Goal: Contribute content

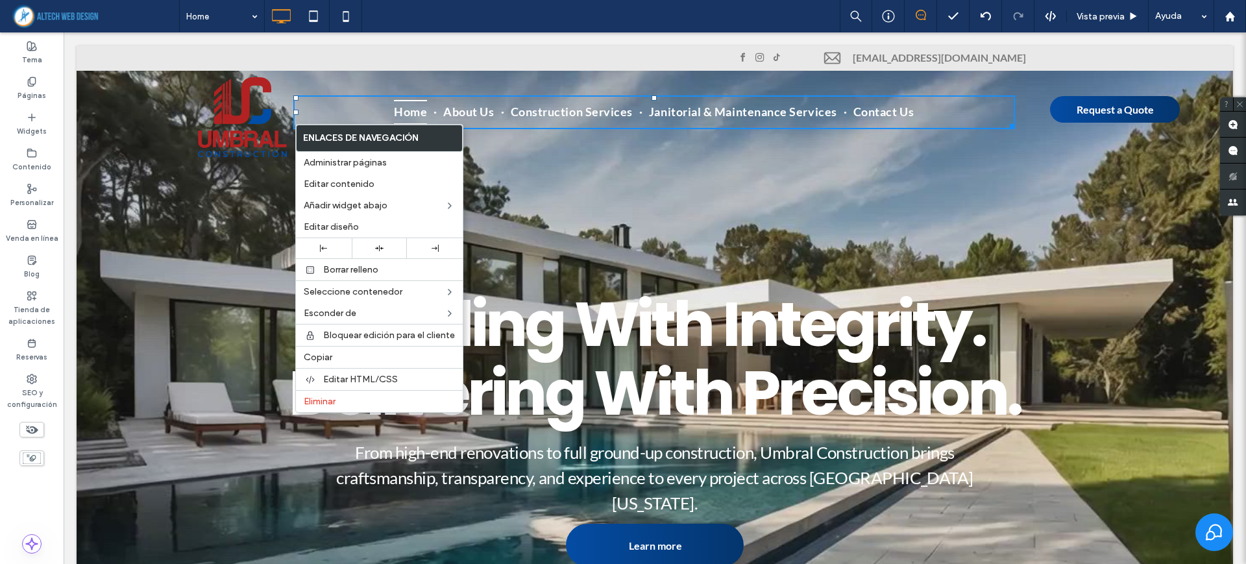
click at [1107, 505] on div "Building With Integrity. Delivering With Precision. From high-end renovations t…" at bounding box center [655, 369] width 1156 height 648
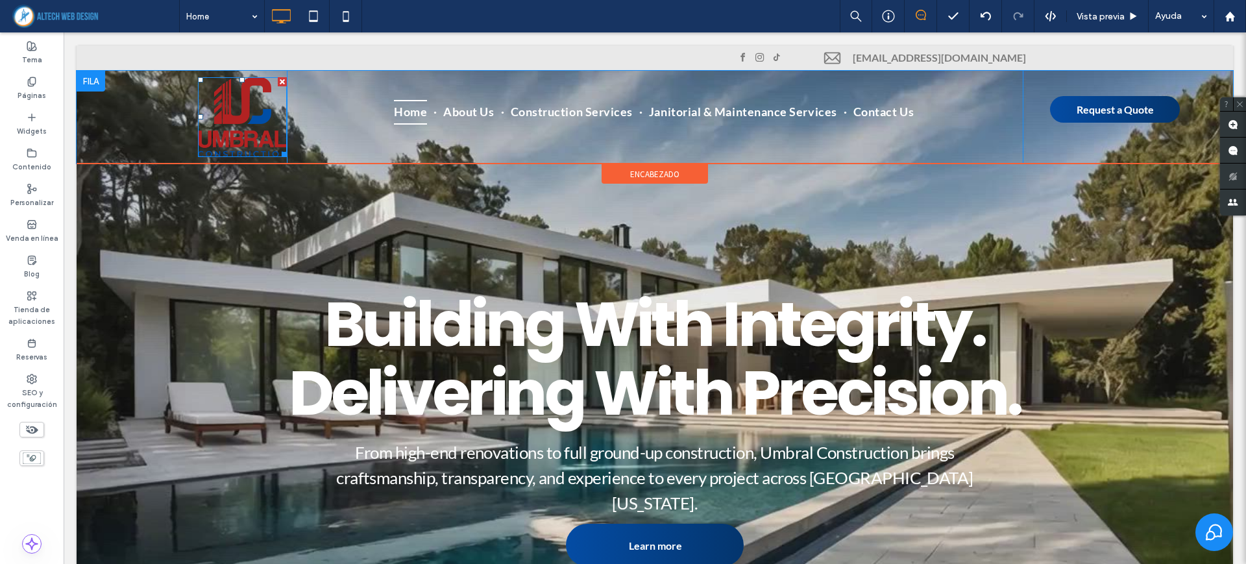
click at [214, 121] on img at bounding box center [242, 117] width 89 height 80
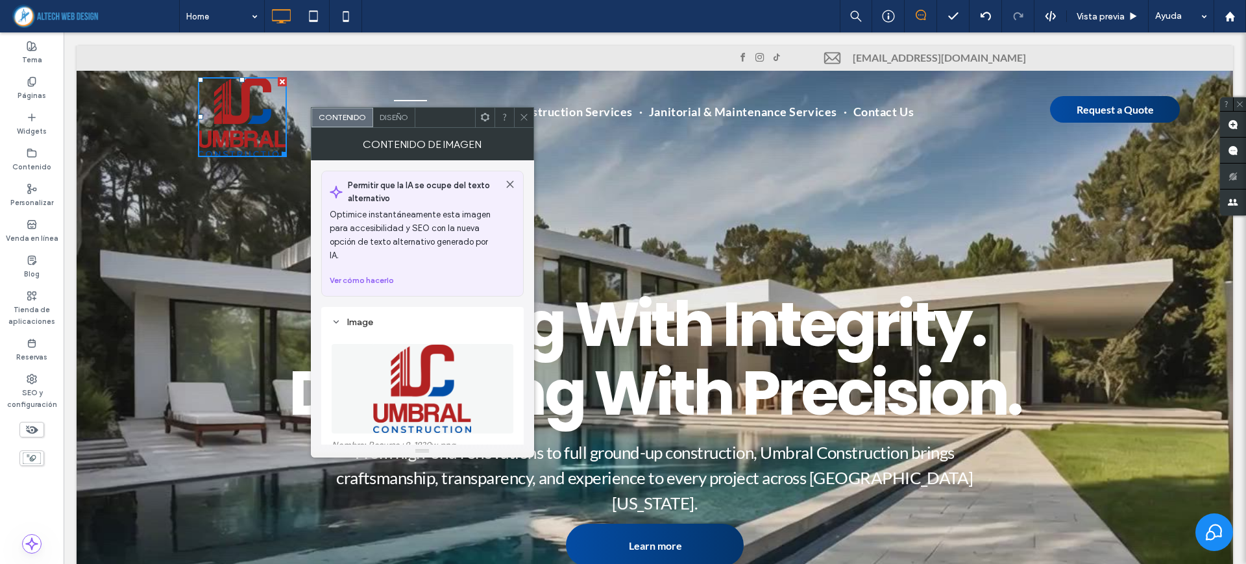
scroll to position [162, 0]
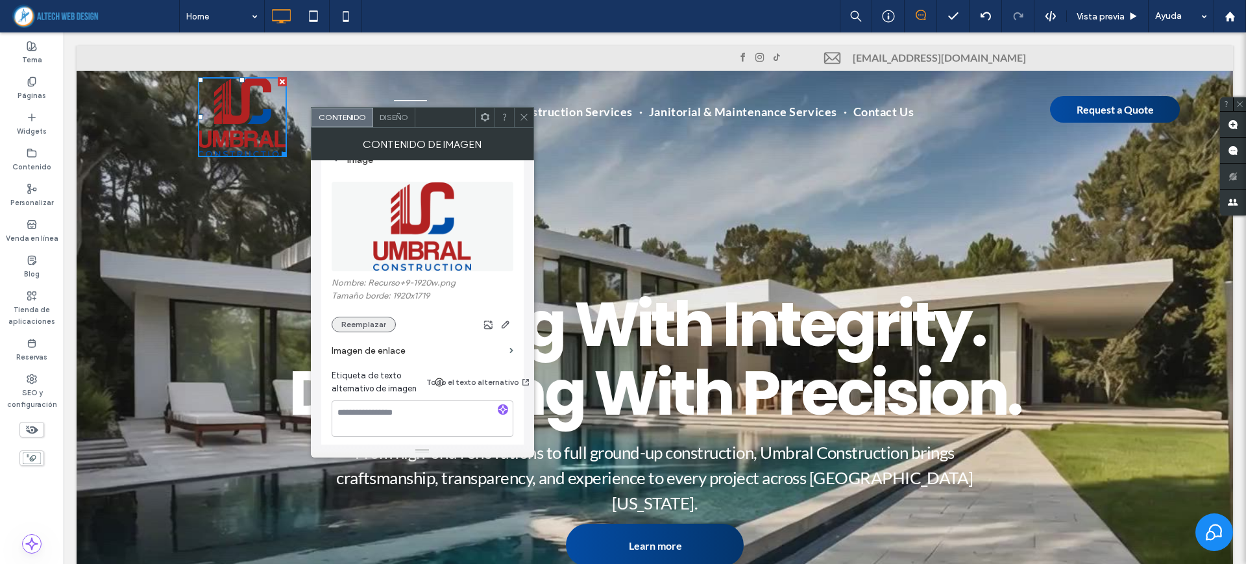
click at [367, 317] on button "Reemplazar" at bounding box center [364, 325] width 64 height 16
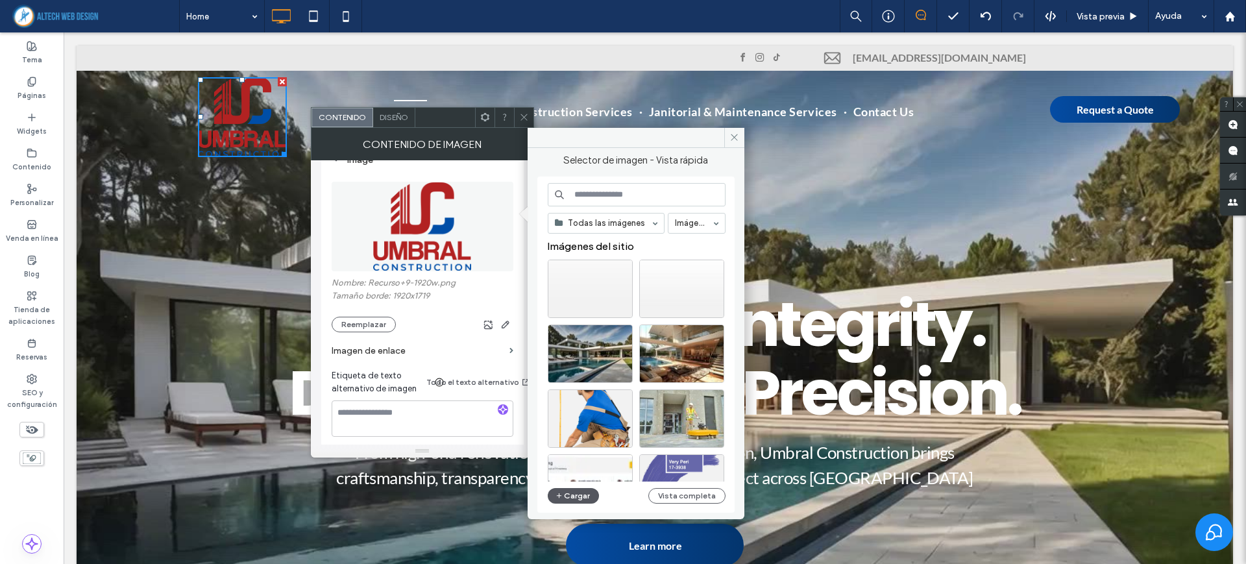
click at [573, 493] on button "Cargar" at bounding box center [574, 496] width 52 height 16
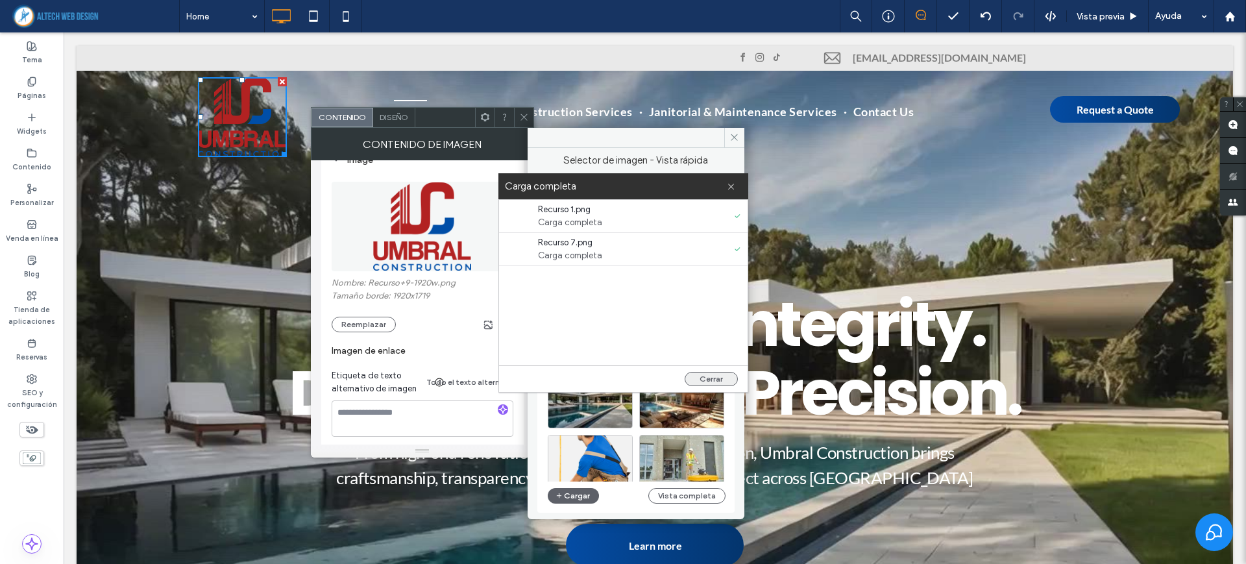
click at [726, 380] on button "Cerrar" at bounding box center [711, 379] width 53 height 14
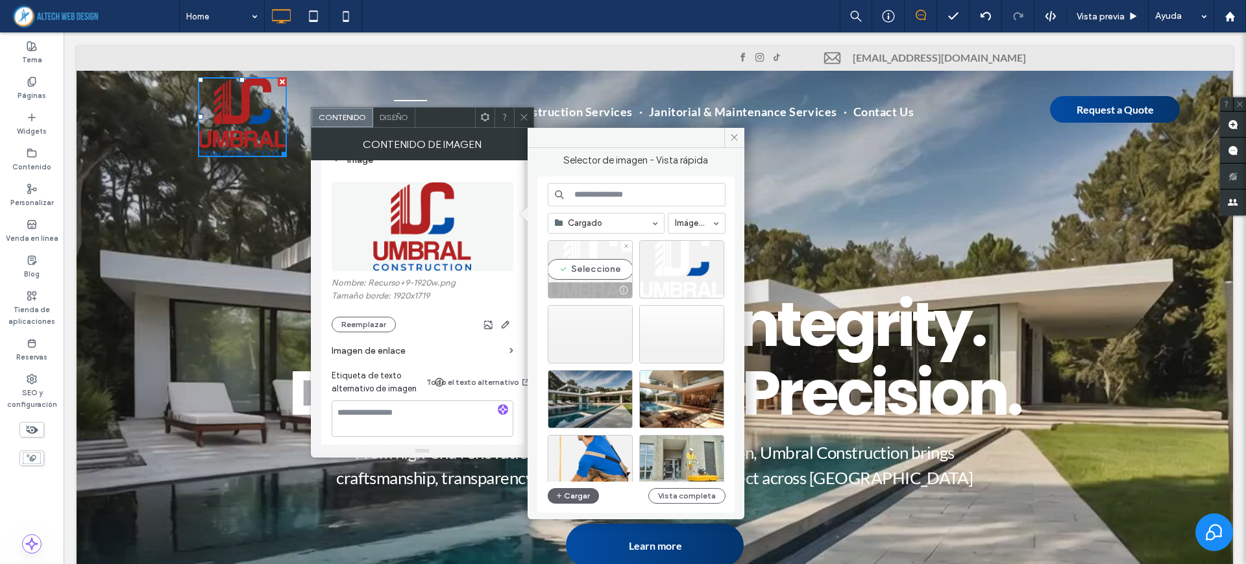
click at [594, 272] on div "Seleccione" at bounding box center [590, 269] width 85 height 58
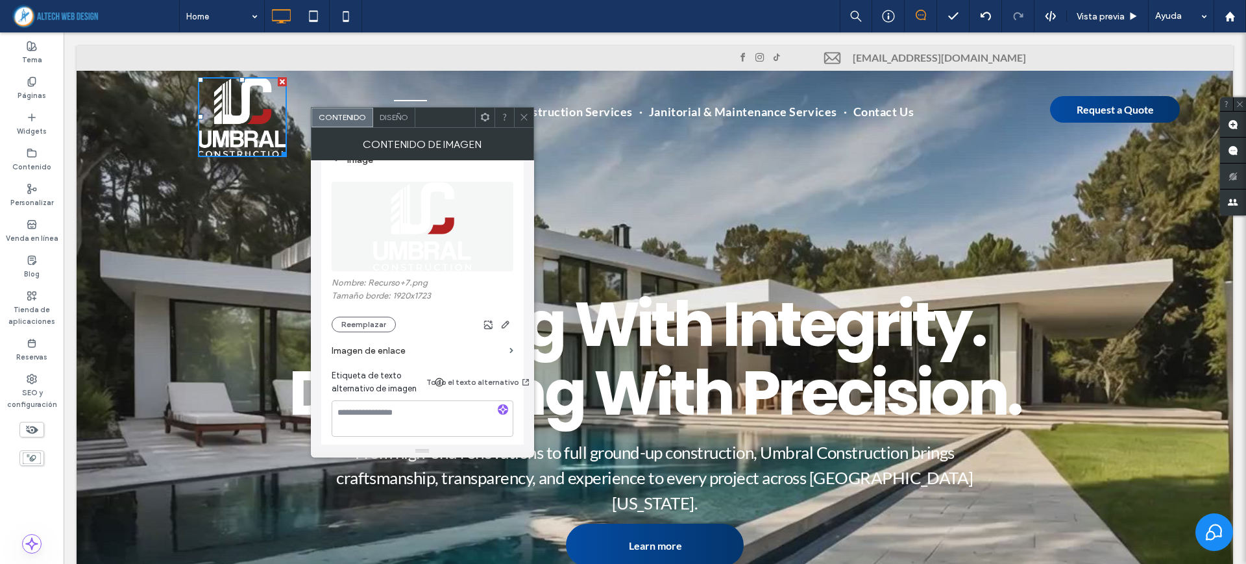
click at [432, 234] on img at bounding box center [422, 227] width 100 height 90
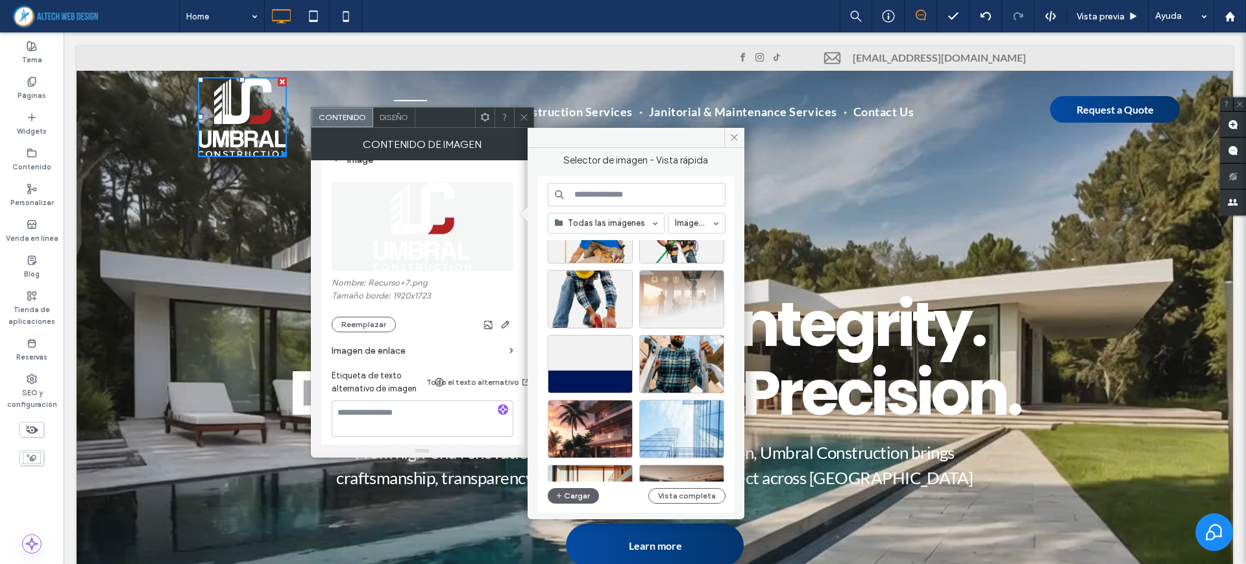
scroll to position [557, 0]
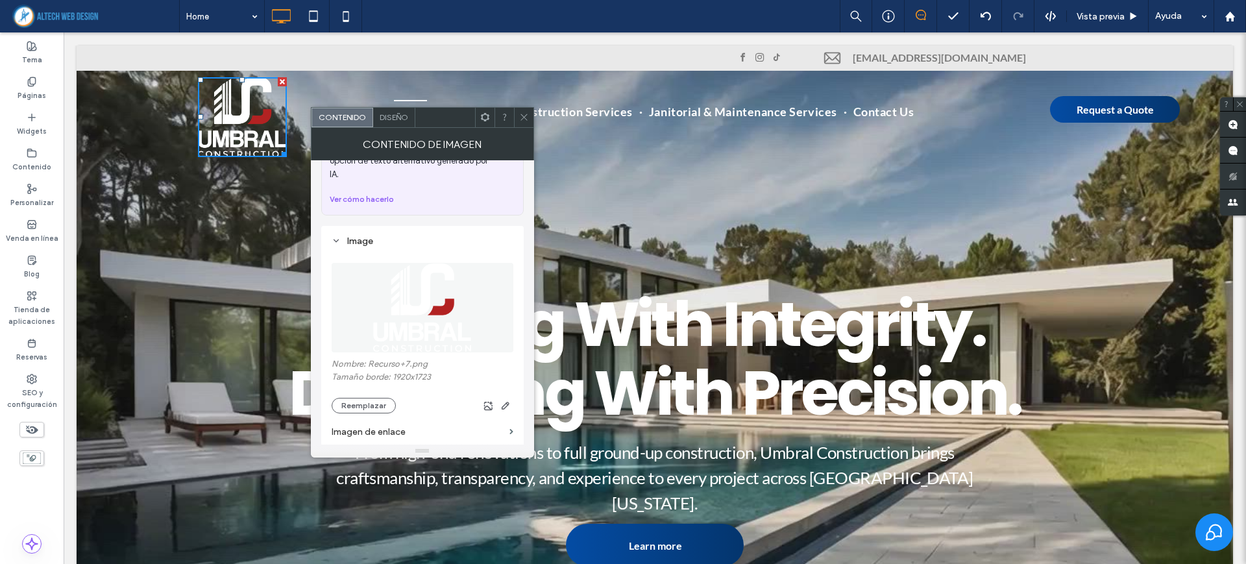
click at [457, 236] on div "Image" at bounding box center [423, 241] width 182 height 11
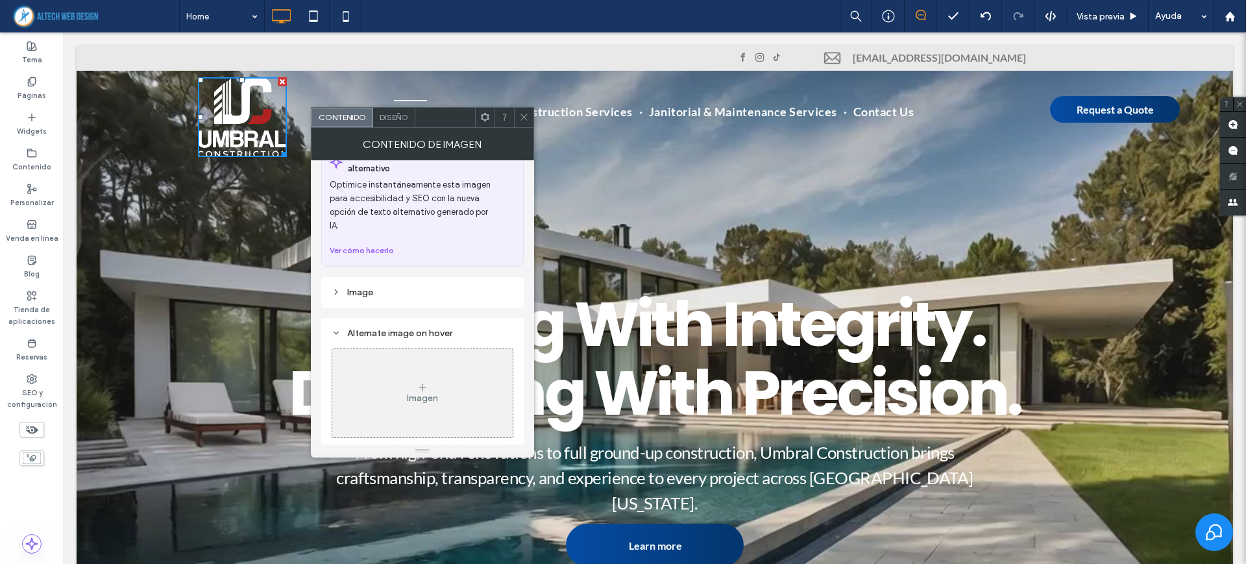
scroll to position [16, 0]
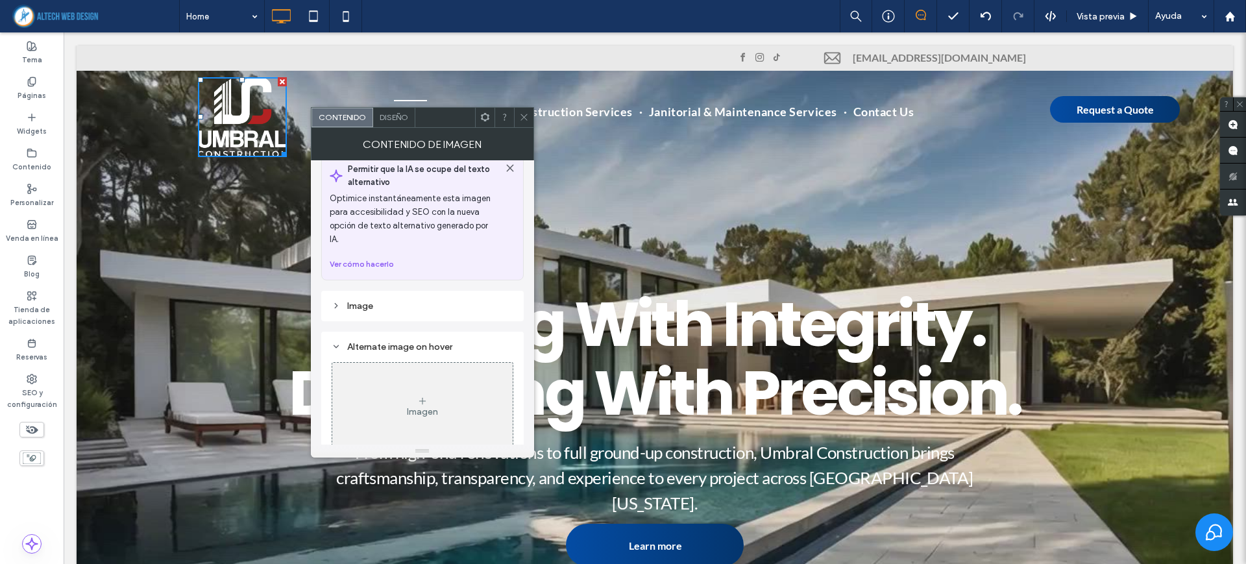
click at [445, 365] on div "Imagen" at bounding box center [422, 407] width 180 height 86
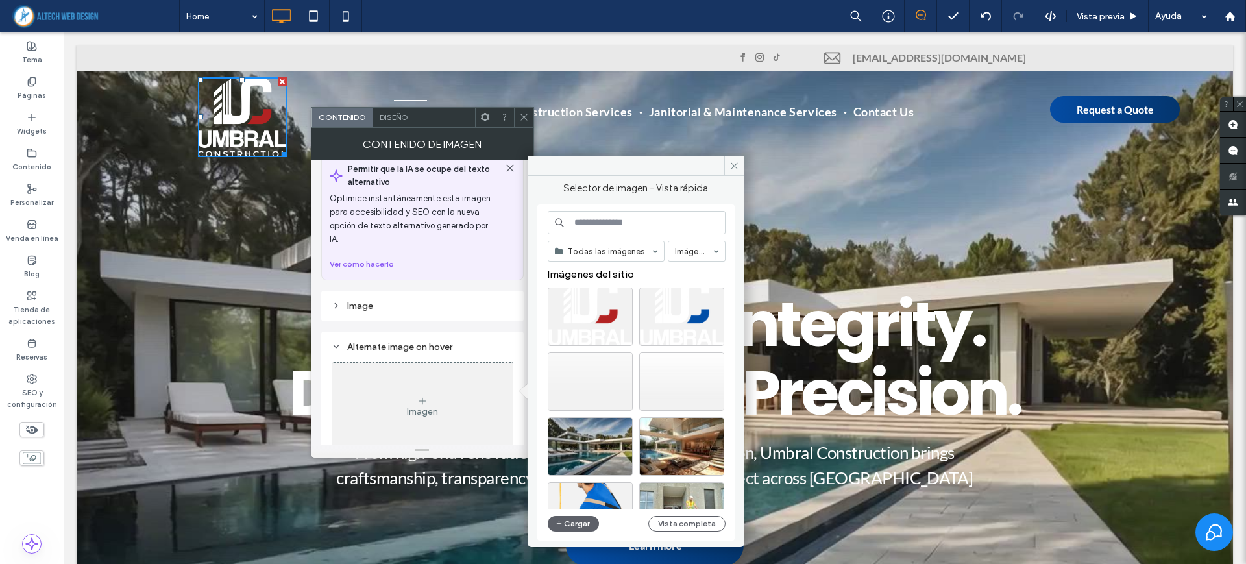
click at [398, 300] on div "Image" at bounding box center [423, 305] width 182 height 11
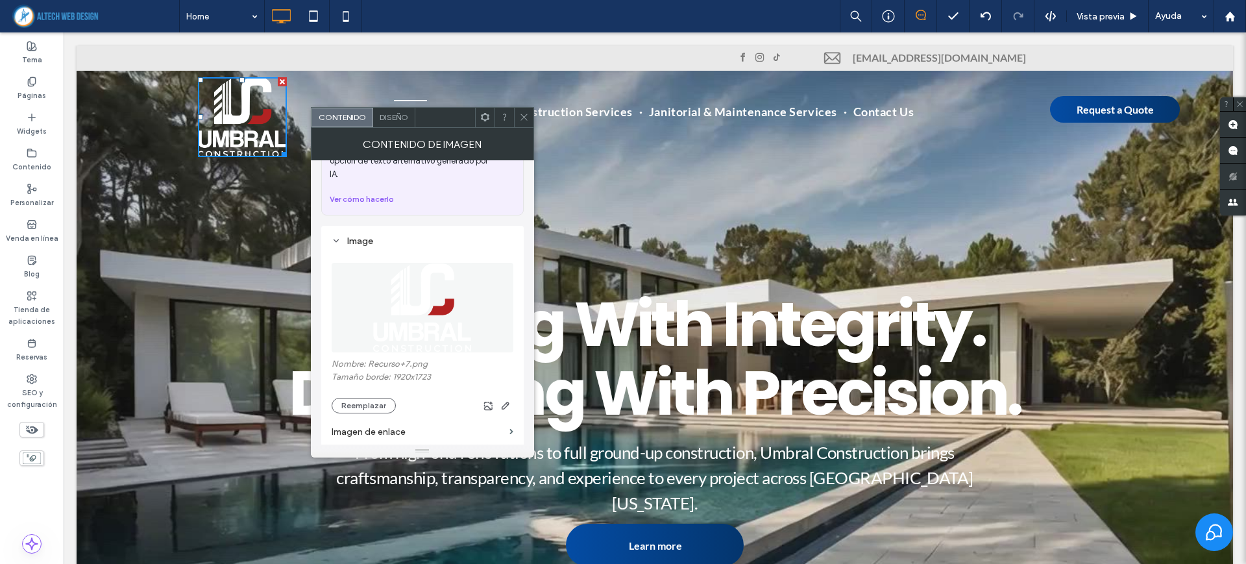
click at [413, 322] on img at bounding box center [422, 308] width 100 height 90
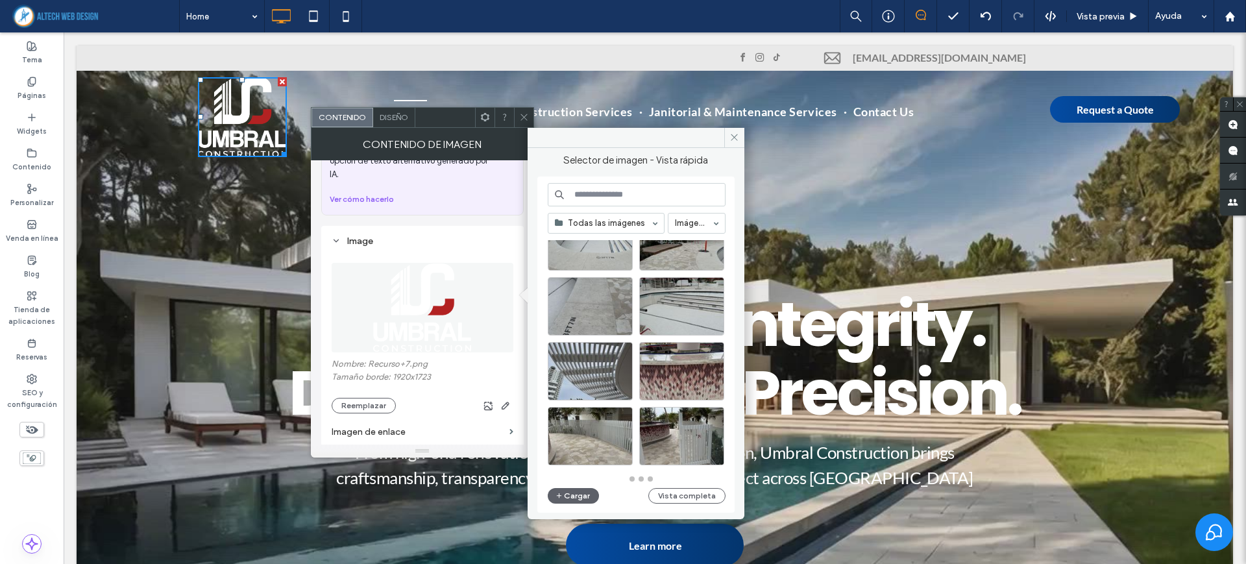
scroll to position [4463, 0]
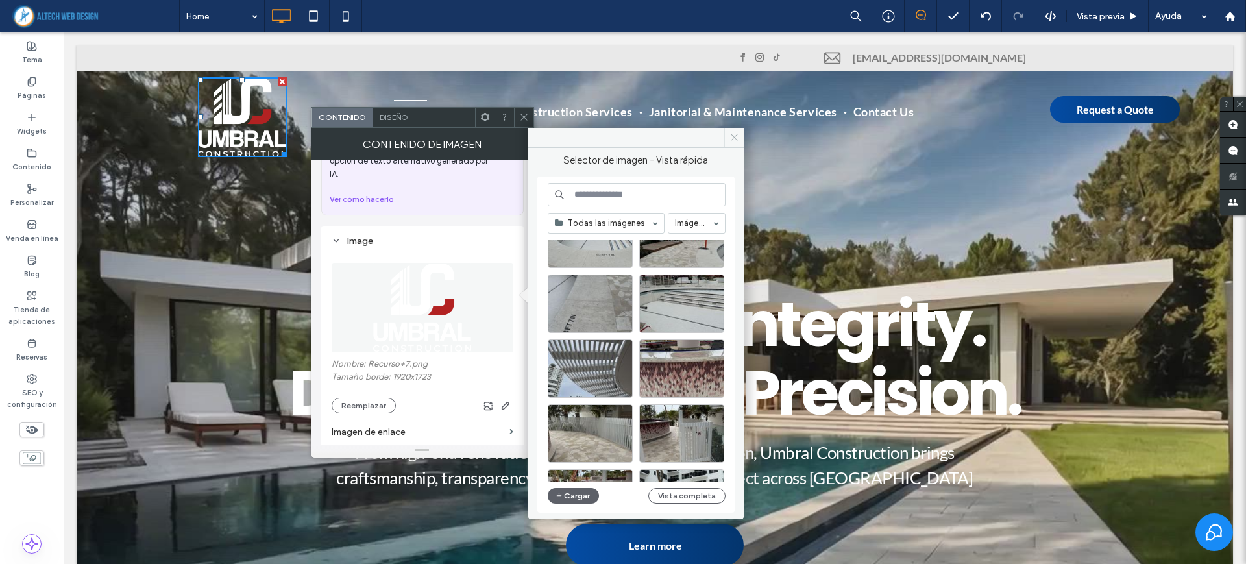
click at [731, 137] on icon at bounding box center [734, 137] width 10 height 10
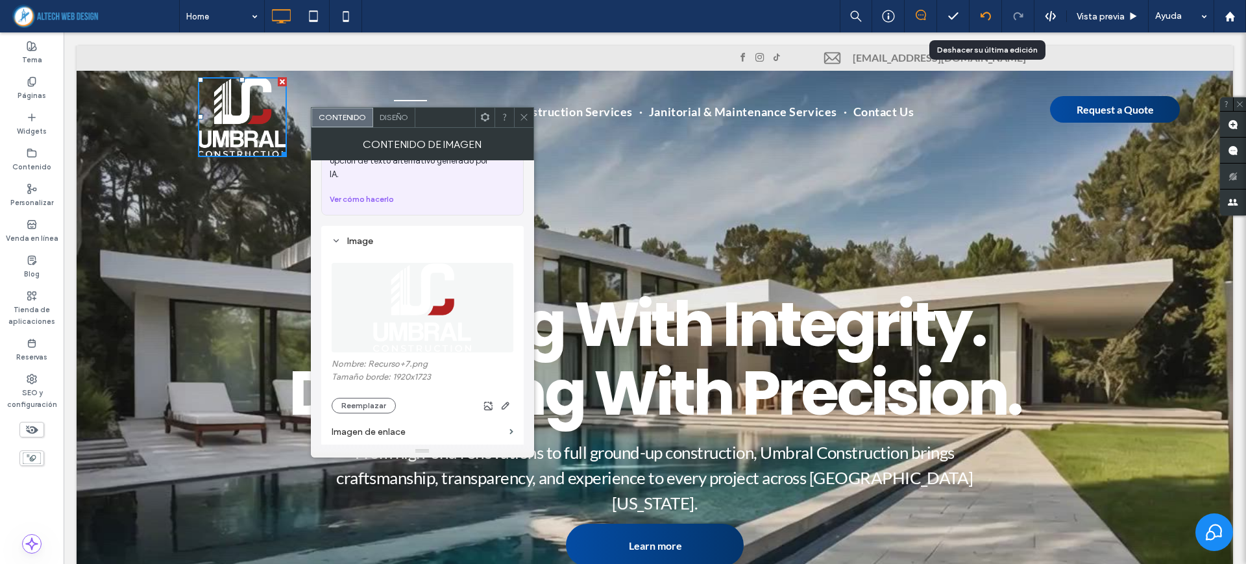
click at [988, 26] on div at bounding box center [986, 16] width 32 height 32
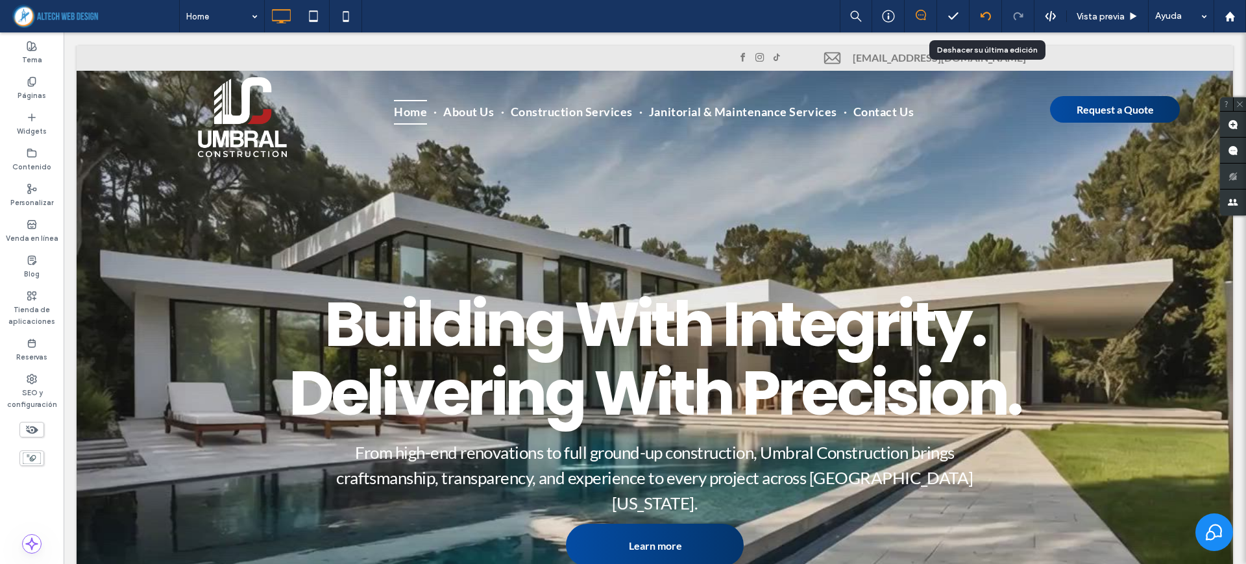
click at [986, 10] on div at bounding box center [986, 16] width 32 height 32
click at [988, 15] on icon at bounding box center [986, 16] width 10 height 10
